Goal: Task Accomplishment & Management: Complete application form

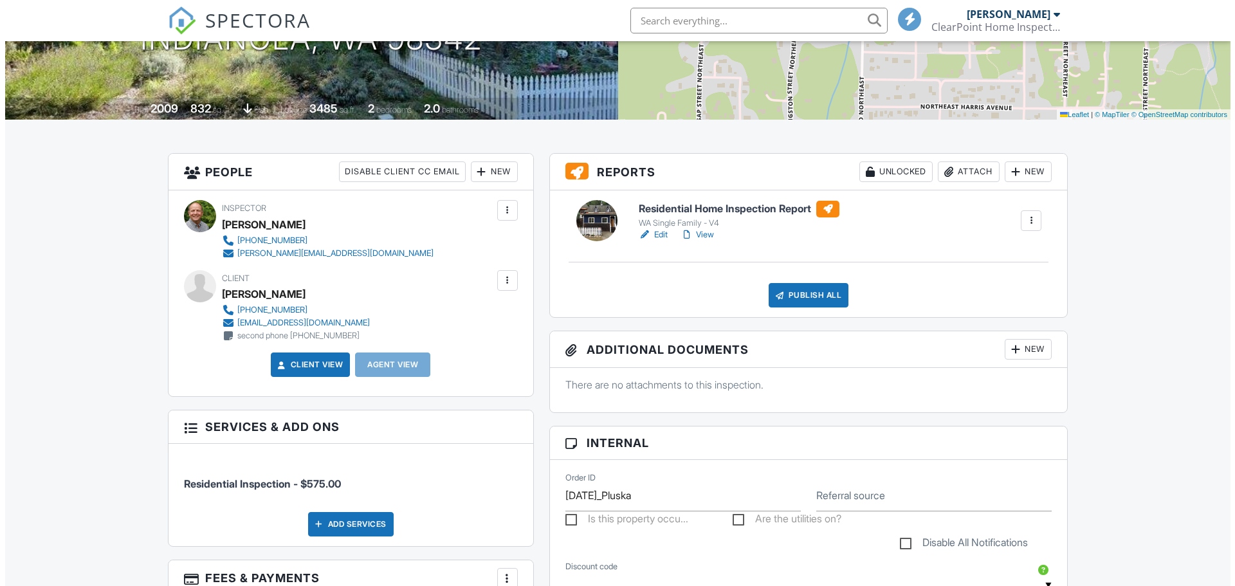
scroll to position [193, 0]
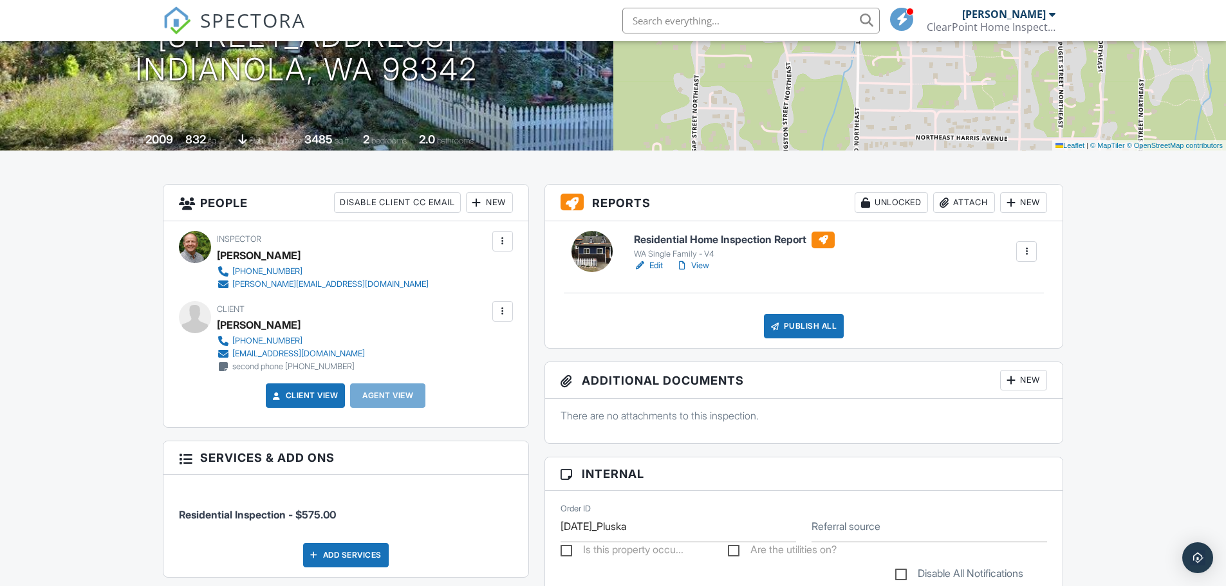
click at [495, 201] on div "New" at bounding box center [489, 202] width 47 height 21
click at [499, 275] on li "Client's Agent" at bounding box center [535, 274] width 127 height 32
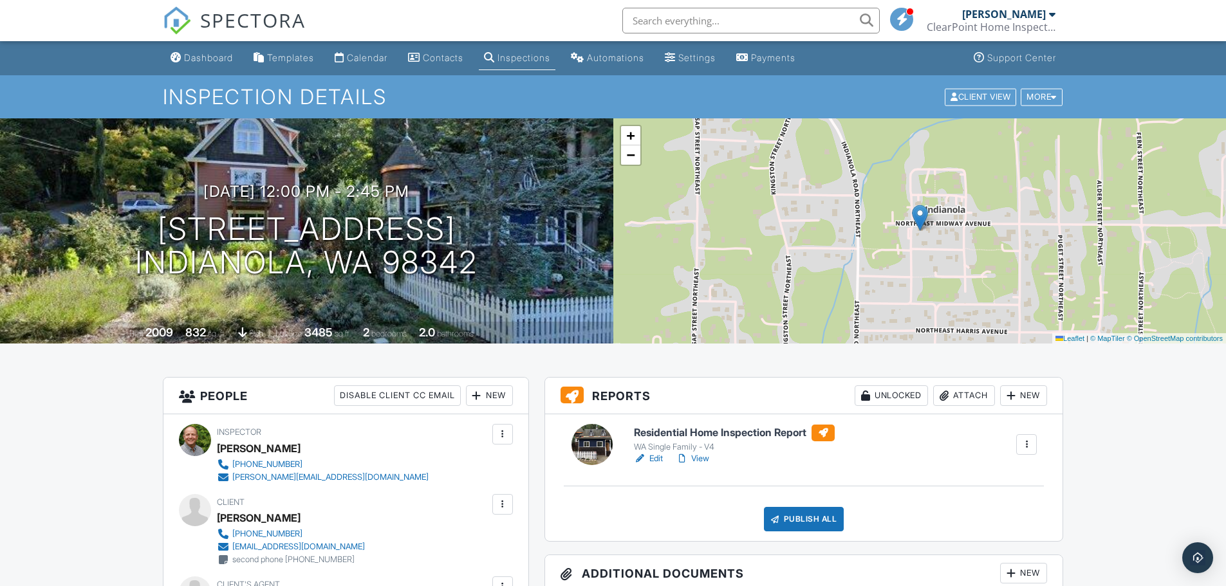
click at [671, 434] on h6 "Residential Home Inspection Report" at bounding box center [734, 433] width 201 height 17
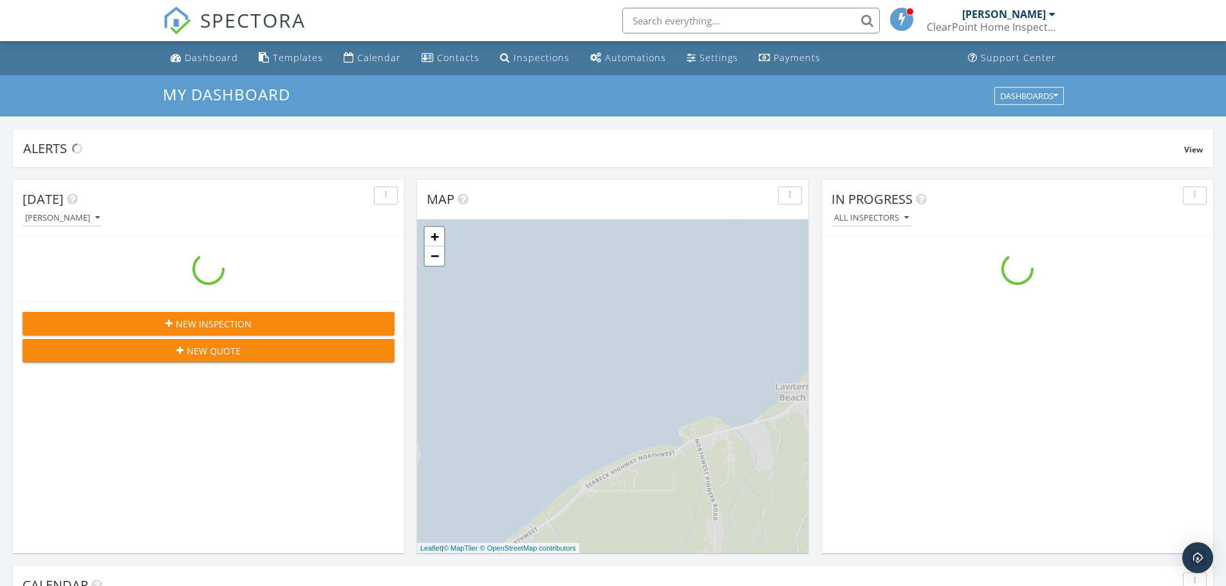
scroll to position [1191, 1245]
